Goal: Find specific page/section: Find specific page/section

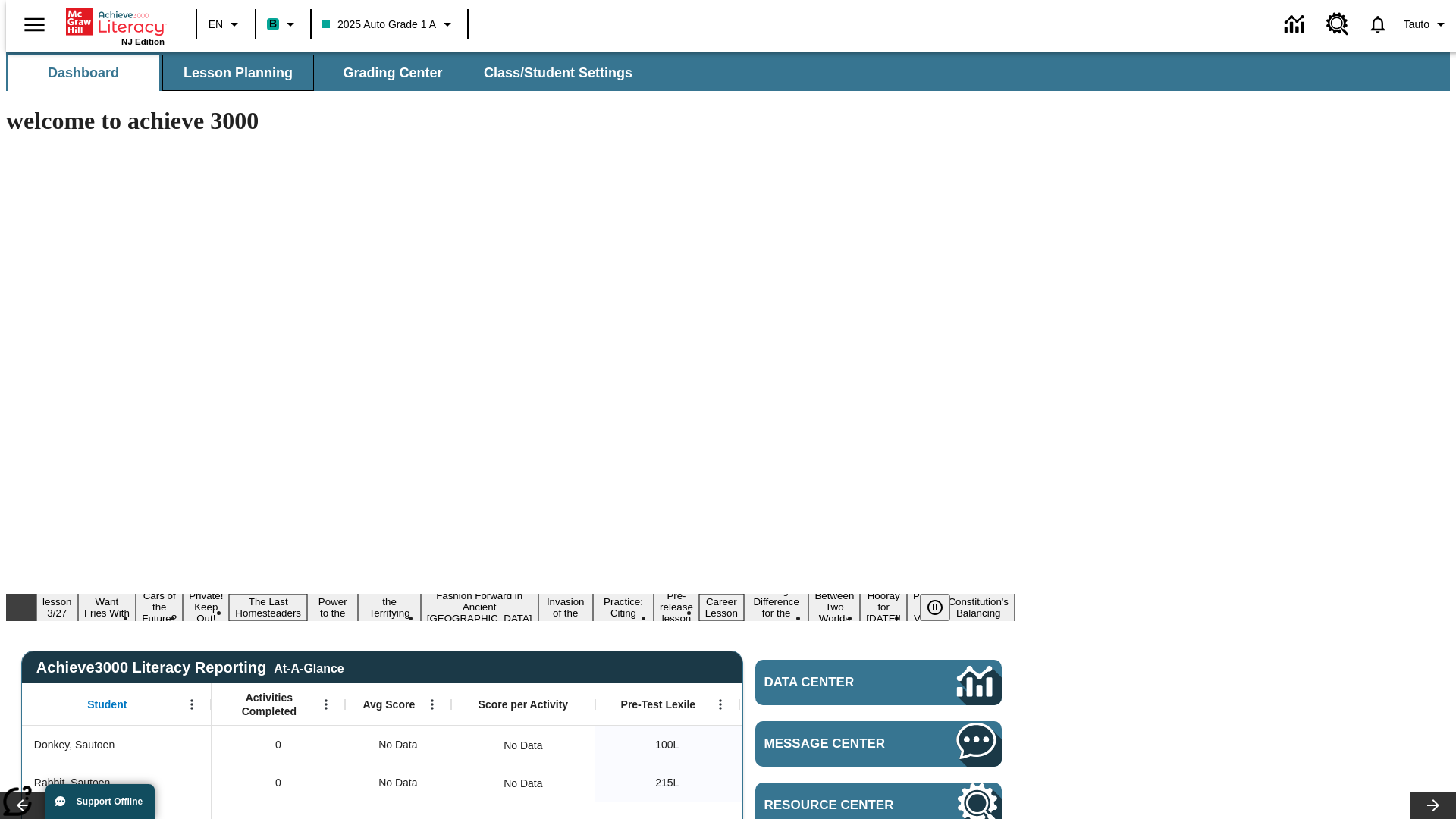
click at [232, 73] on span "Lesson Planning" at bounding box center [238, 73] width 109 height 18
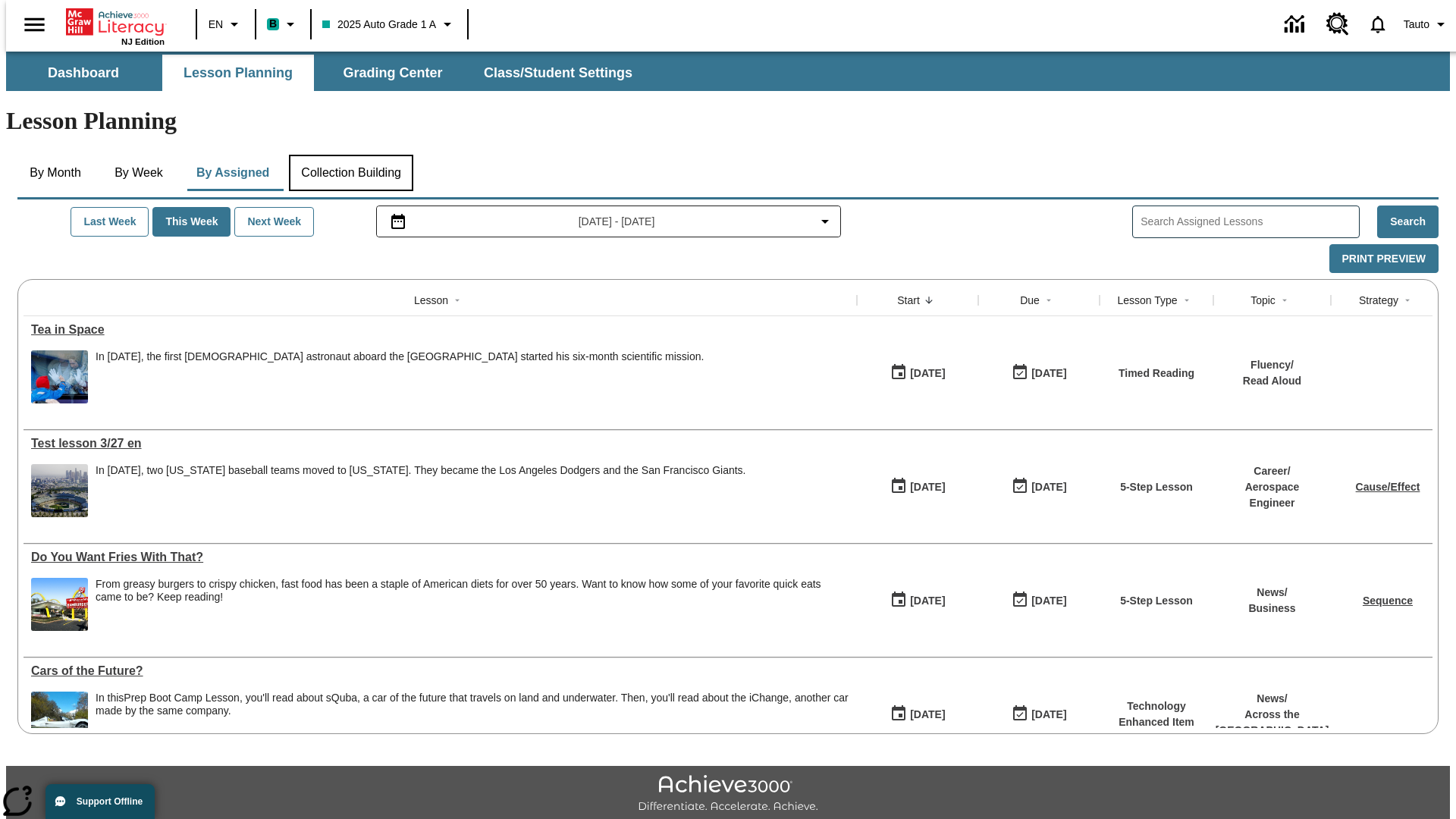
click at [350, 155] on button "Collection Building" at bounding box center [351, 173] width 125 height 36
